Goal: Information Seeking & Learning: Learn about a topic

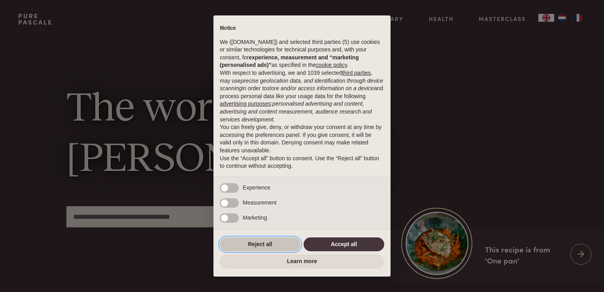
click at [267, 246] on button "Reject all" at bounding box center [260, 244] width 81 height 14
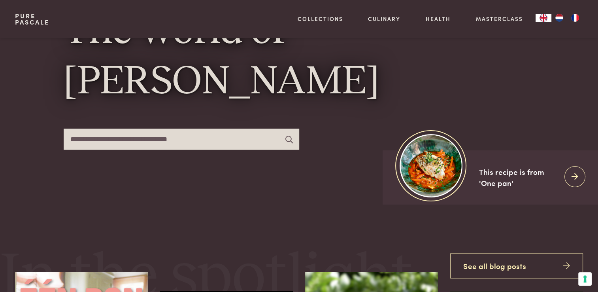
scroll to position [109, 0]
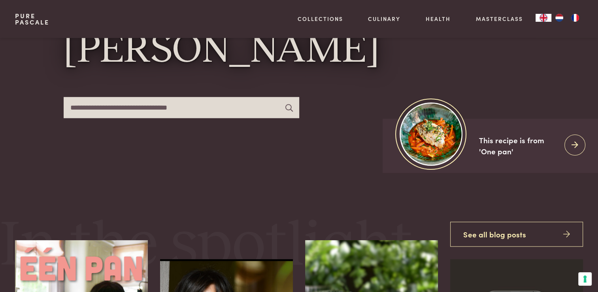
click at [557, 20] on img "NL" at bounding box center [558, 18] width 9 height 8
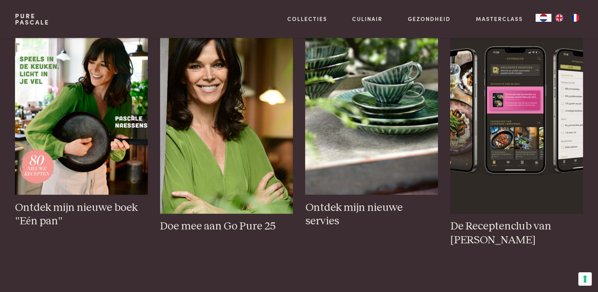
scroll to position [347, 0]
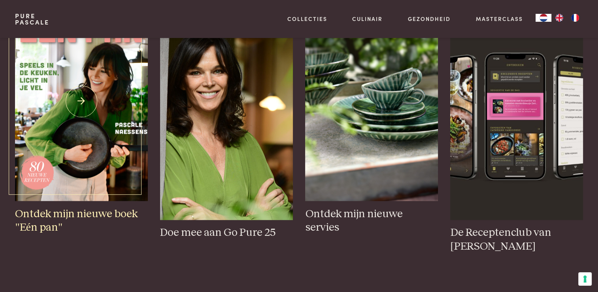
click at [106, 115] on img at bounding box center [81, 101] width 132 height 199
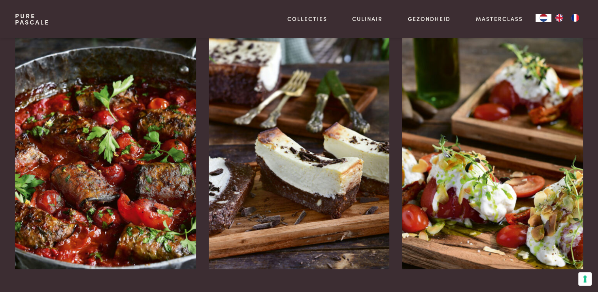
scroll to position [1048, 0]
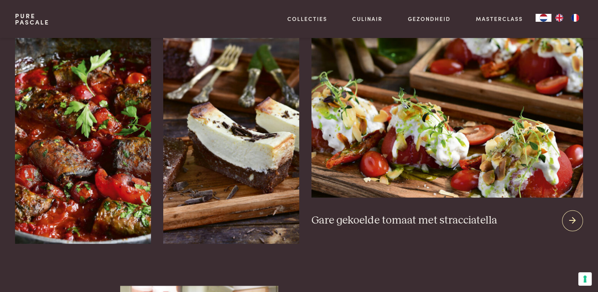
click at [470, 151] on img at bounding box center [446, 101] width 271 height 191
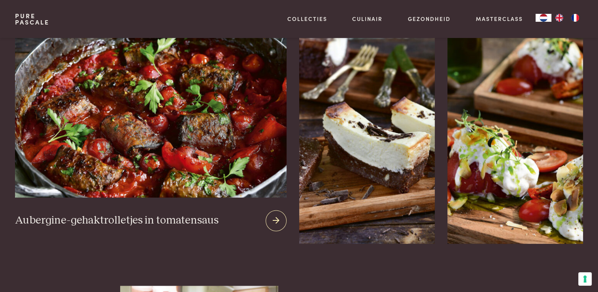
click at [179, 119] on img at bounding box center [150, 101] width 271 height 191
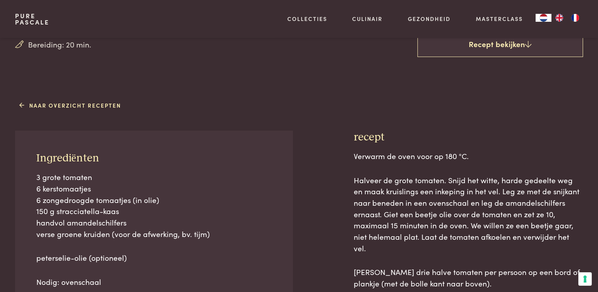
scroll to position [156, 0]
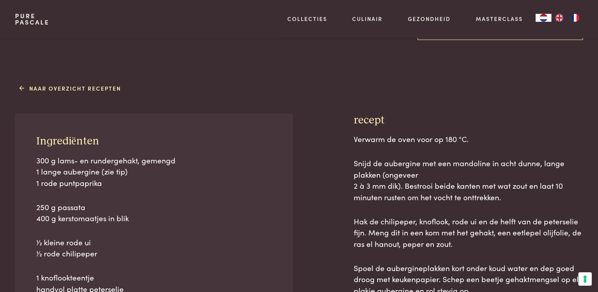
scroll to position [253, 0]
